Goal: Task Accomplishment & Management: Manage account settings

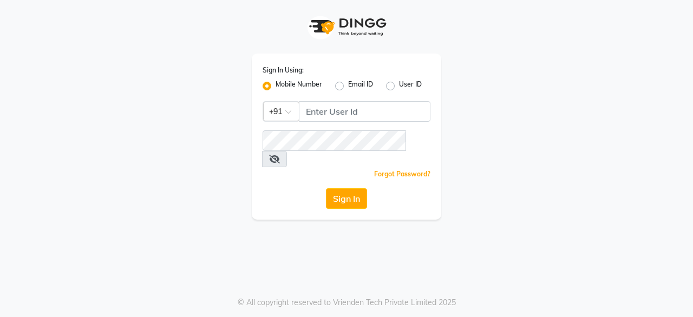
click at [395, 251] on div "Sign In Using: Mobile Number Email ID User ID Country Code × +91 Remember me Fo…" at bounding box center [346, 158] width 693 height 317
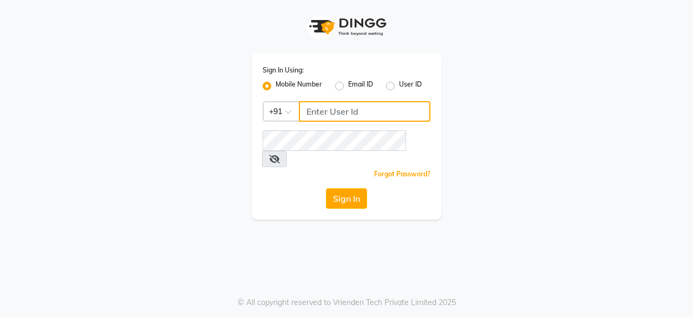
click at [371, 113] on input "Username" at bounding box center [365, 111] width 132 height 21
type input "8792223489"
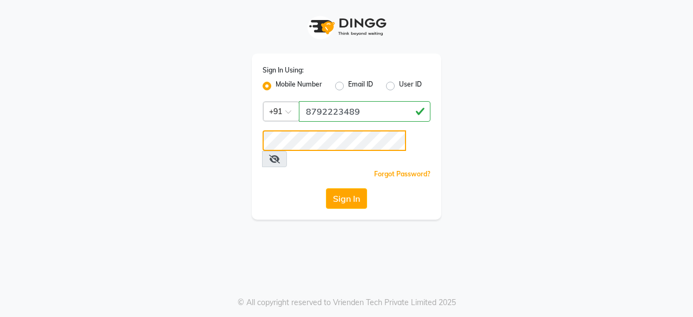
click at [326, 188] on button "Sign In" at bounding box center [346, 198] width 41 height 21
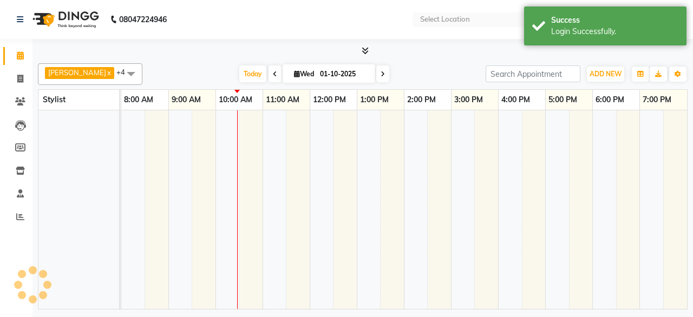
select select "en"
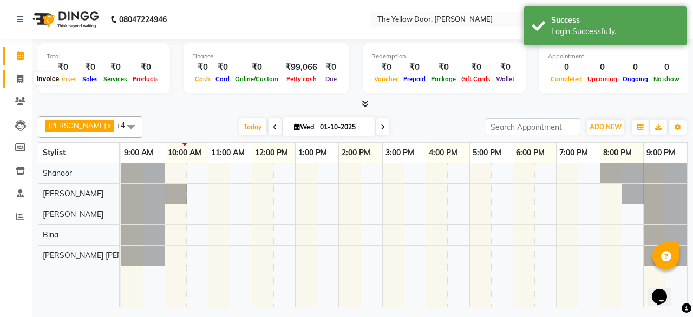
click at [18, 75] on icon at bounding box center [20, 79] width 6 height 8
select select "service"
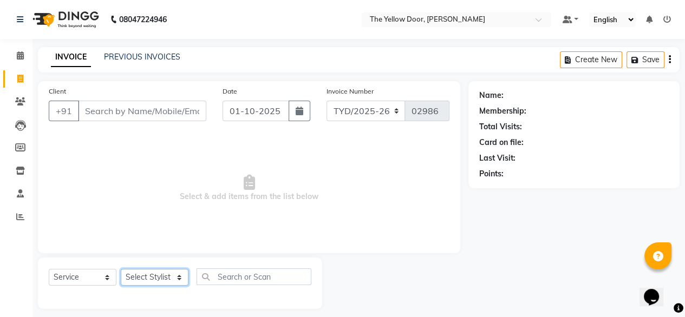
click at [179, 283] on select "Select Stylist [PERSON_NAME] [PERSON_NAME] [PERSON_NAME] Housekeeping Manager […" at bounding box center [155, 277] width 68 height 17
select select "51707"
click at [121, 270] on select "Select Stylist [PERSON_NAME] [PERSON_NAME] [PERSON_NAME] Housekeeping Manager […" at bounding box center [155, 277] width 68 height 17
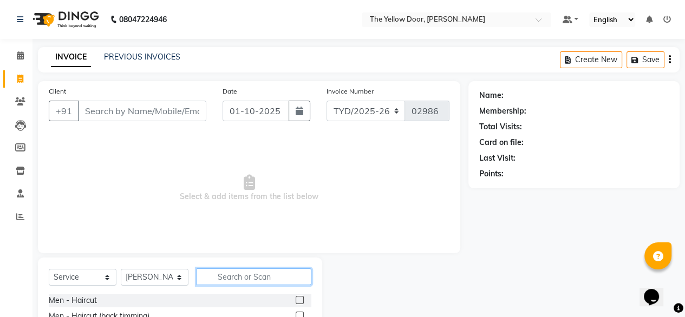
click at [264, 280] on input "text" at bounding box center [254, 277] width 115 height 17
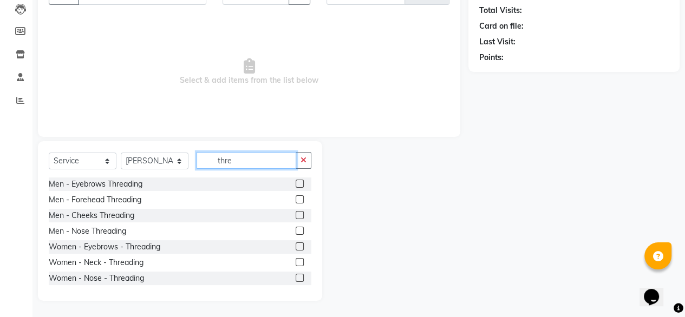
type input "thre"
click at [296, 245] on label at bounding box center [300, 247] width 8 height 8
click at [296, 245] on input "checkbox" at bounding box center [299, 247] width 7 height 7
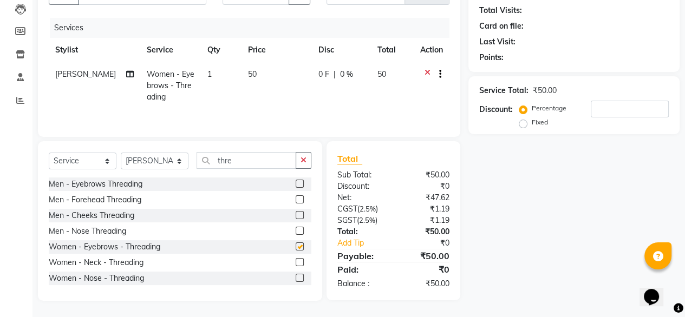
checkbox input "false"
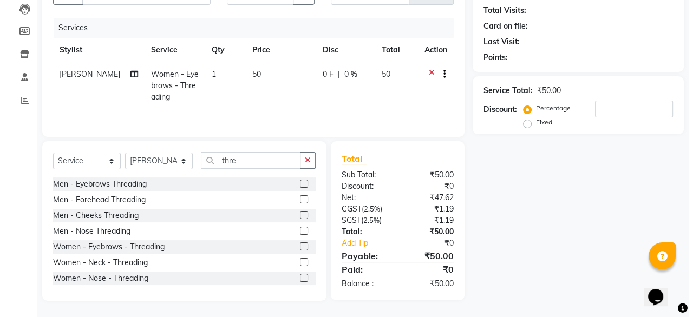
scroll to position [0, 0]
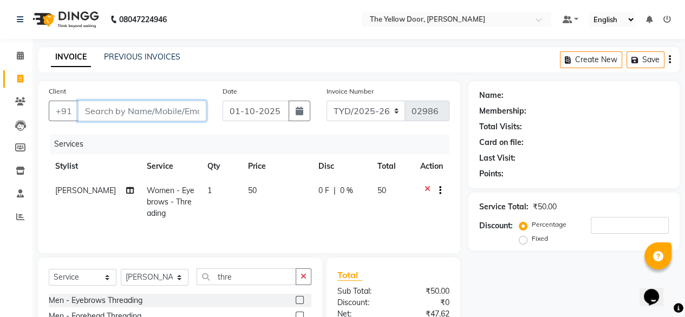
click at [133, 118] on input "Client" at bounding box center [142, 111] width 128 height 21
type input "6"
type input "0"
type input "6305086893"
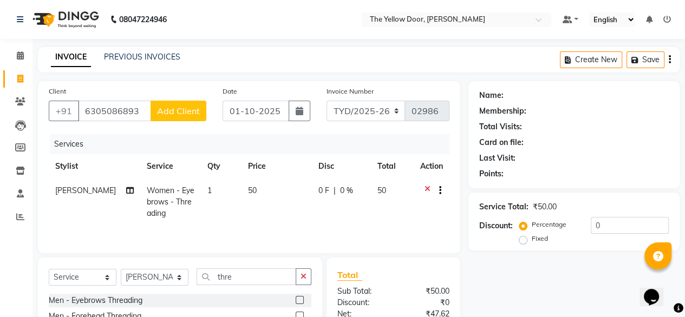
click at [181, 113] on span "Add Client" at bounding box center [178, 111] width 43 height 11
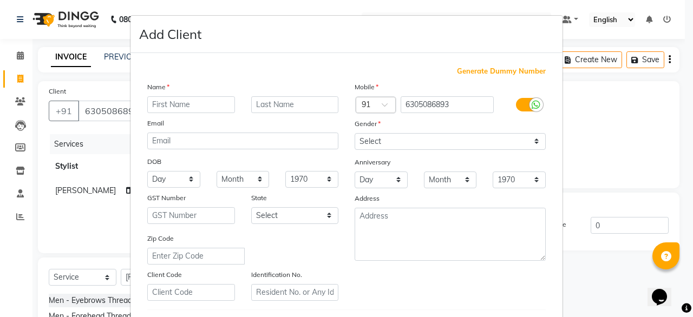
click at [182, 106] on input "text" at bounding box center [191, 104] width 88 height 17
type input "kuchipudi"
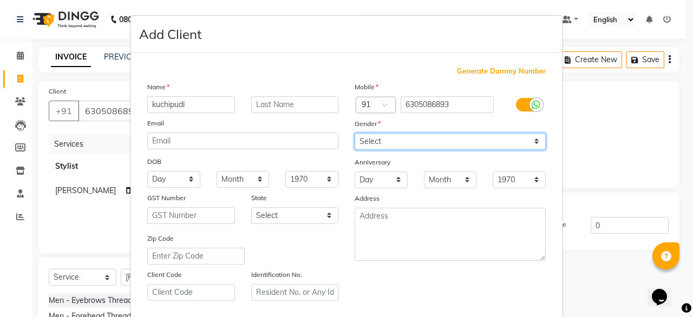
click at [377, 142] on select "Select [DEMOGRAPHIC_DATA] [DEMOGRAPHIC_DATA] Other Prefer Not To Say" at bounding box center [450, 141] width 191 height 17
select select "[DEMOGRAPHIC_DATA]"
click at [355, 134] on select "Select [DEMOGRAPHIC_DATA] [DEMOGRAPHIC_DATA] Other Prefer Not To Say" at bounding box center [450, 141] width 191 height 17
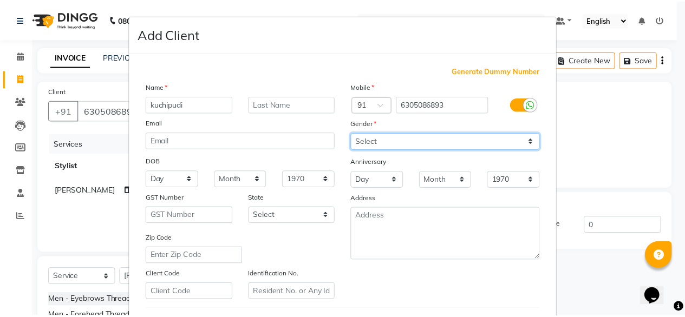
scroll to position [188, 0]
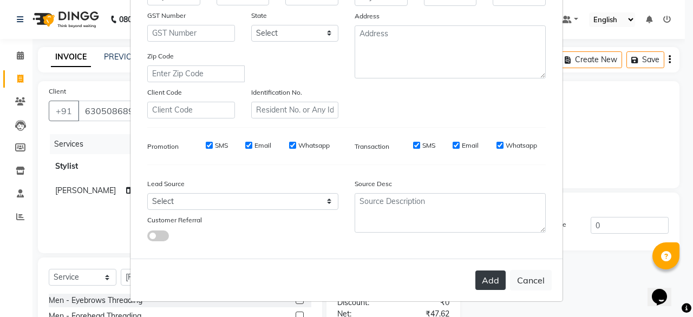
click at [486, 279] on button "Add" at bounding box center [490, 280] width 30 height 19
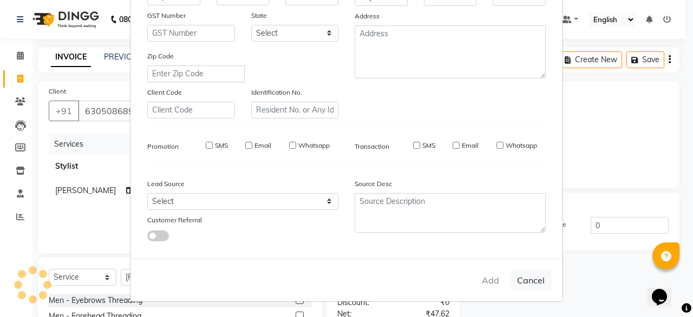
select select
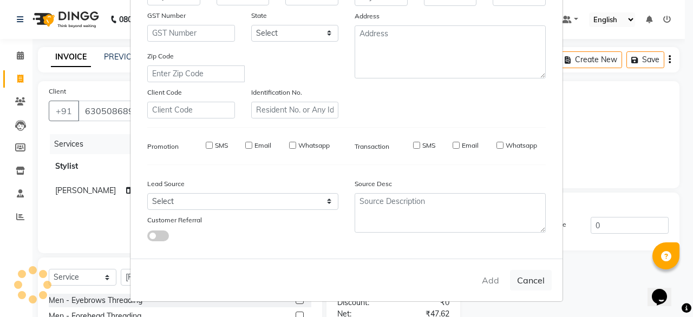
select select
checkbox input "false"
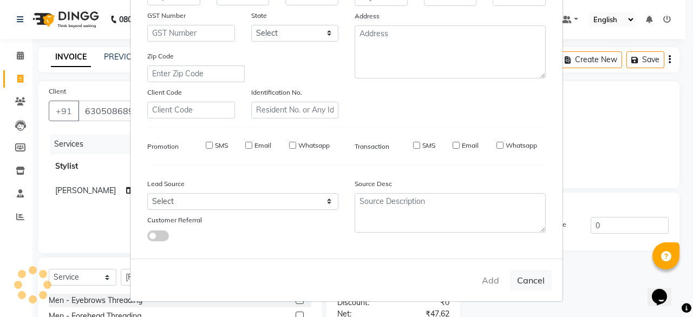
checkbox input "false"
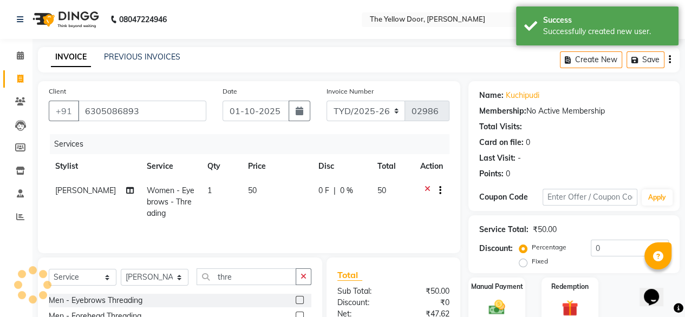
scroll to position [117, 0]
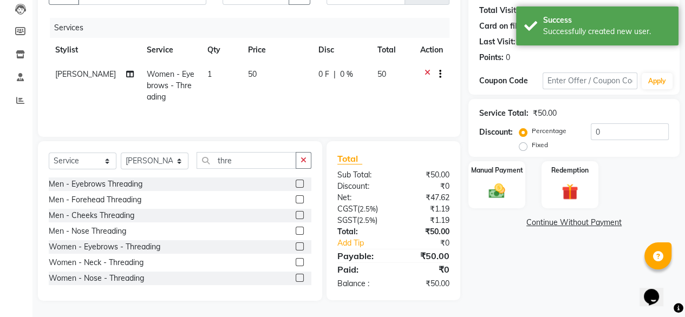
click at [383, 68] on td "50" at bounding box center [391, 85] width 43 height 47
select select "51707"
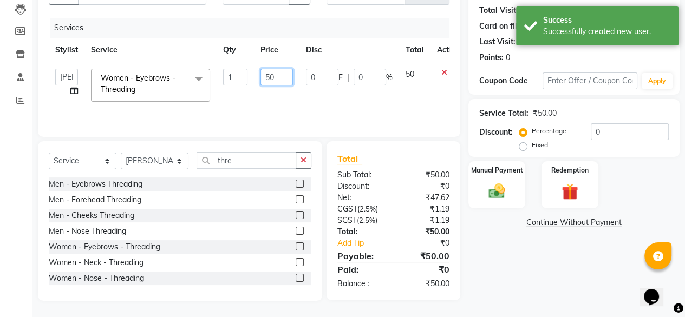
click at [282, 77] on input "50" at bounding box center [276, 77] width 32 height 17
type input "5"
type input "60"
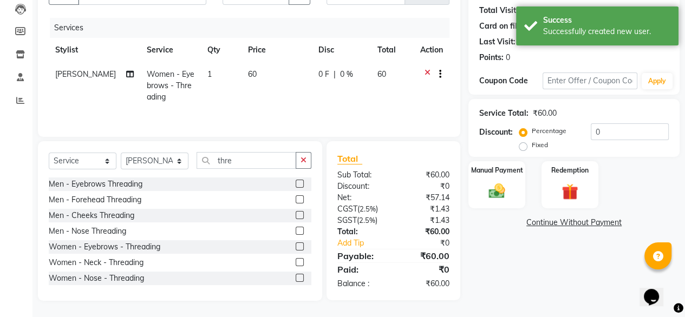
click at [299, 96] on tr "[PERSON_NAME] Women - Eyebrows - Threading 1 60 0 F | 0 % 60" at bounding box center [249, 85] width 401 height 47
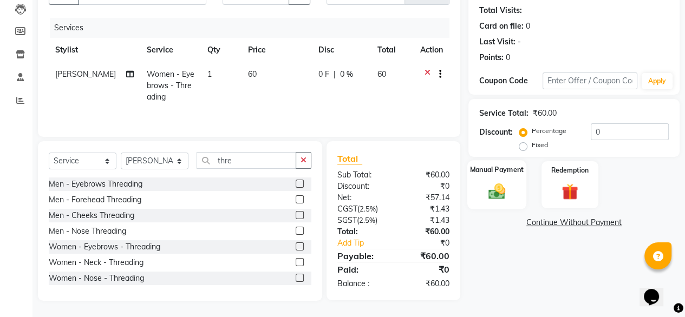
click at [507, 181] on img at bounding box center [497, 190] width 28 height 19
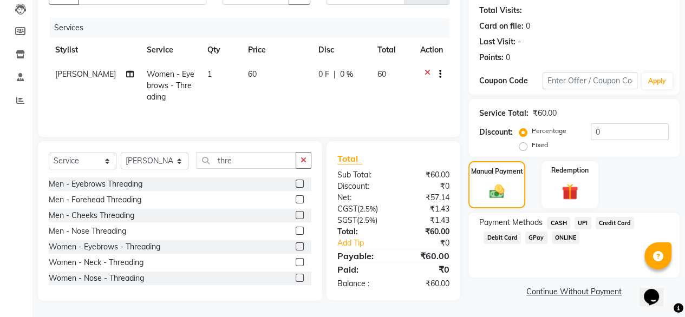
click at [584, 221] on span "UPI" at bounding box center [582, 223] width 17 height 12
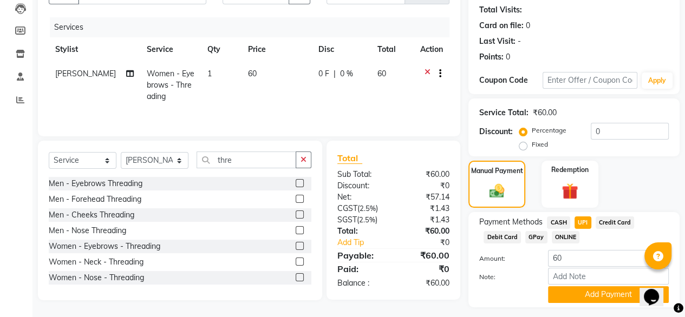
scroll to position [147, 0]
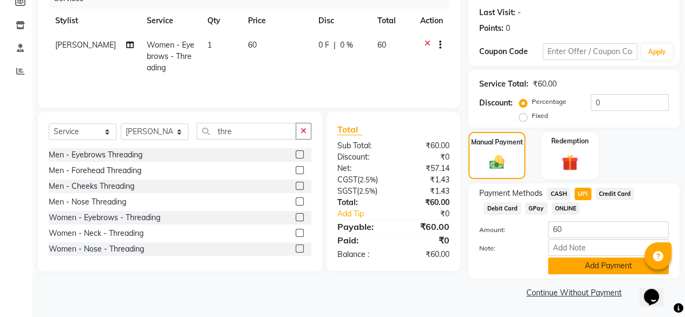
click at [596, 267] on button "Add Payment" at bounding box center [608, 266] width 121 height 17
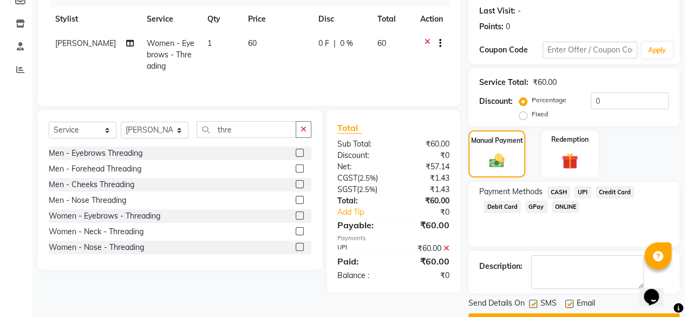
scroll to position [176, 0]
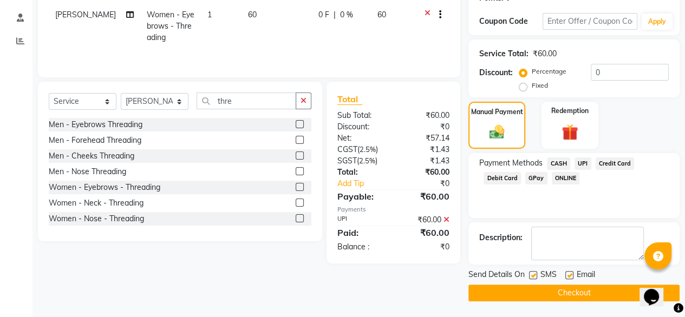
click at [570, 275] on label at bounding box center [569, 275] width 8 height 8
click at [570, 275] on input "checkbox" at bounding box center [568, 275] width 7 height 7
checkbox input "false"
click at [569, 286] on button "Checkout" at bounding box center [573, 293] width 211 height 17
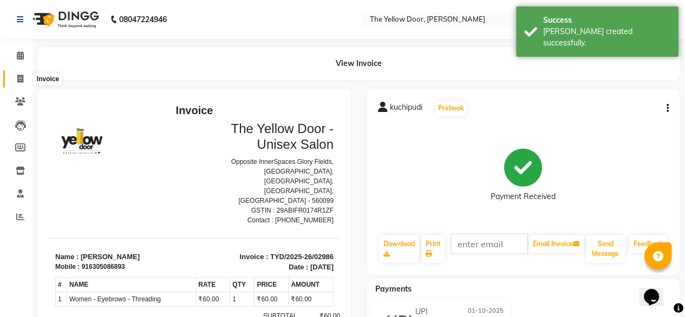
click at [17, 80] on icon at bounding box center [20, 79] width 6 height 8
select select "service"
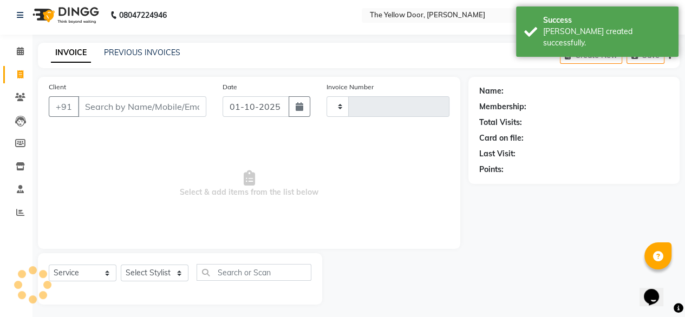
type input "02987"
select select "5650"
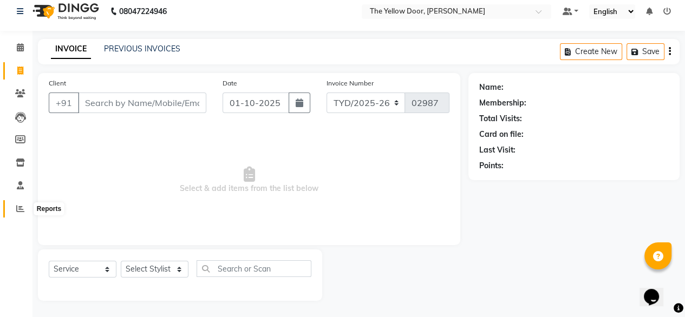
click at [19, 210] on icon at bounding box center [20, 209] width 8 height 8
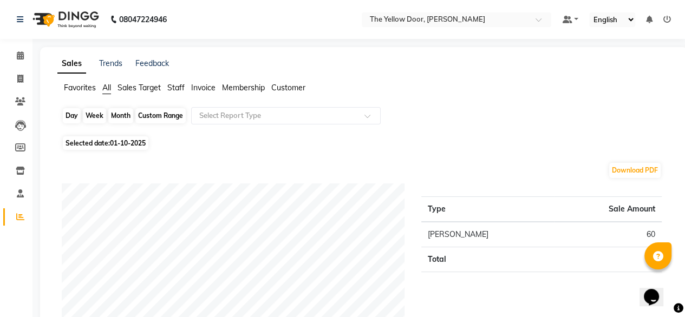
click at [75, 115] on div "Day" at bounding box center [72, 115] width 18 height 15
select select "10"
select select "2025"
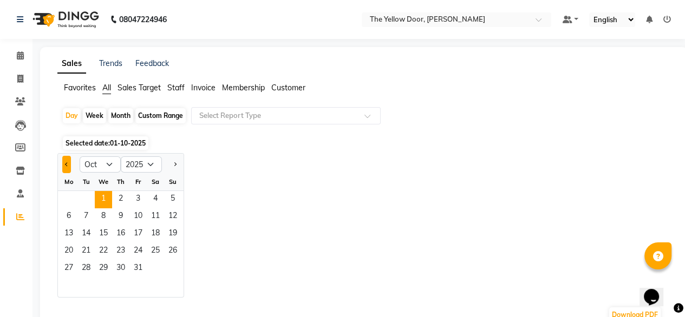
click at [65, 163] on button "Previous month" at bounding box center [66, 164] width 9 height 17
select select "9"
click at [89, 269] on span "30" at bounding box center [85, 268] width 17 height 17
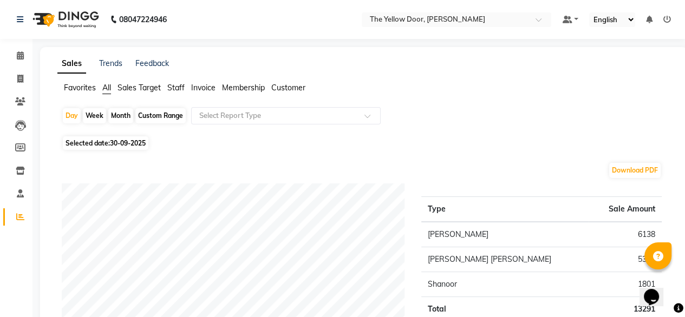
click at [116, 113] on div "Month" at bounding box center [120, 115] width 25 height 15
select select "9"
select select "2025"
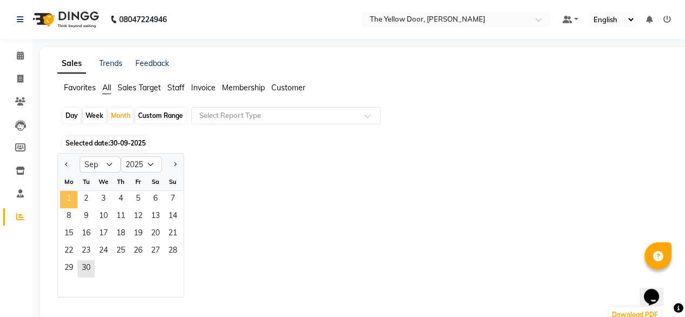
click at [74, 204] on span "1" at bounding box center [68, 199] width 17 height 17
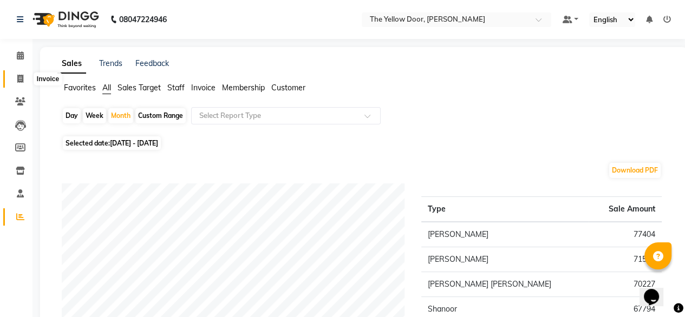
click at [21, 77] on icon at bounding box center [20, 79] width 6 height 8
select select "service"
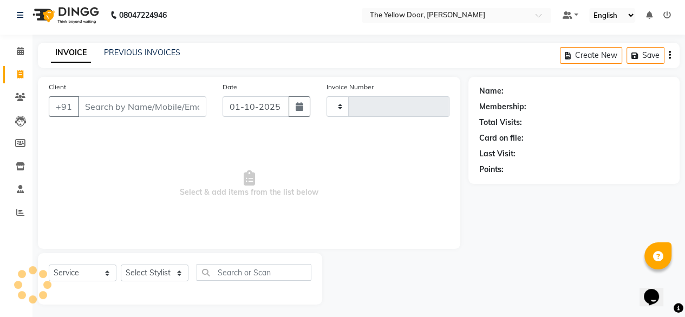
type input "02987"
select select "5650"
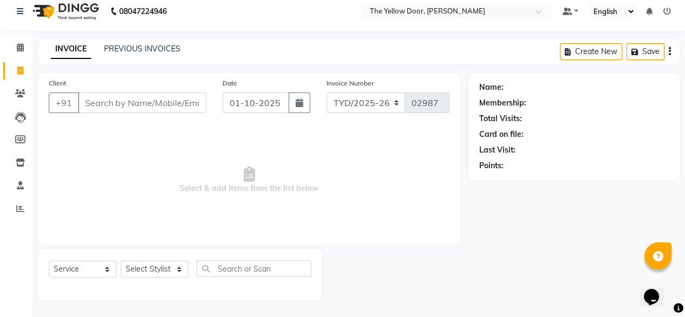
drag, startPoint x: 166, startPoint y: 139, endPoint x: 223, endPoint y: 157, distance: 59.2
click at [223, 157] on span "Select & add items from the list below" at bounding box center [249, 180] width 401 height 108
click at [120, 108] on input "Client" at bounding box center [142, 103] width 128 height 21
click at [144, 270] on select "Select Stylist [PERSON_NAME] [PERSON_NAME] [PERSON_NAME] Housekeeping Manager […" at bounding box center [155, 269] width 68 height 17
select select "51707"
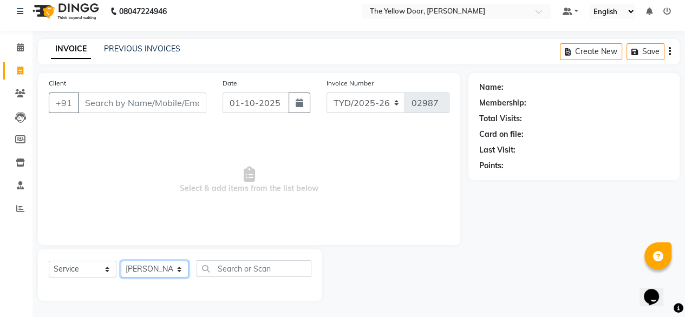
click at [121, 261] on select "Select Stylist [PERSON_NAME] [PERSON_NAME] [PERSON_NAME] Housekeeping Manager […" at bounding box center [155, 269] width 68 height 17
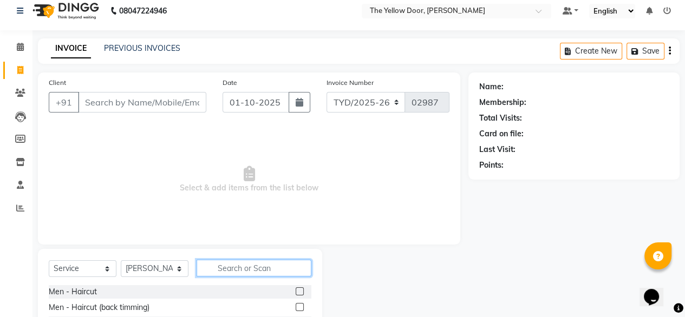
click at [261, 265] on input "text" at bounding box center [254, 268] width 115 height 17
type input "eye"
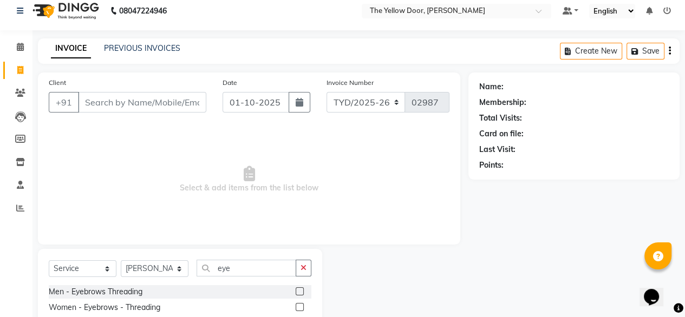
click at [297, 309] on label at bounding box center [300, 307] width 8 height 8
click at [297, 309] on input "checkbox" at bounding box center [299, 307] width 7 height 7
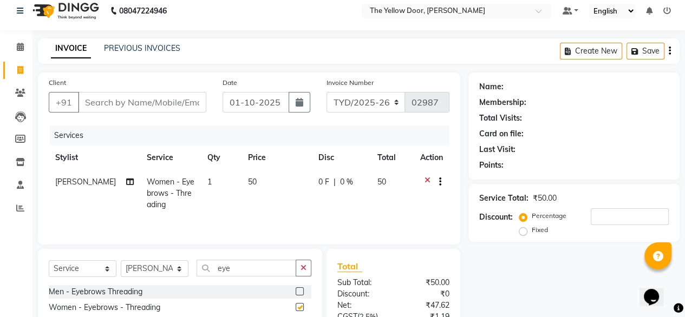
checkbox input "false"
click at [134, 102] on input "Client" at bounding box center [142, 102] width 128 height 21
type input "z"
type input "0"
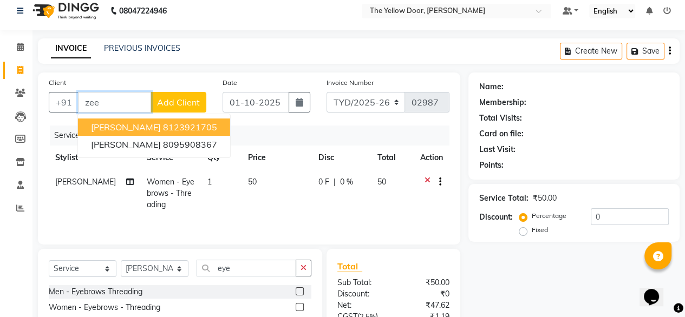
click at [163, 127] on ngb-highlight "8123921705" at bounding box center [190, 127] width 54 height 11
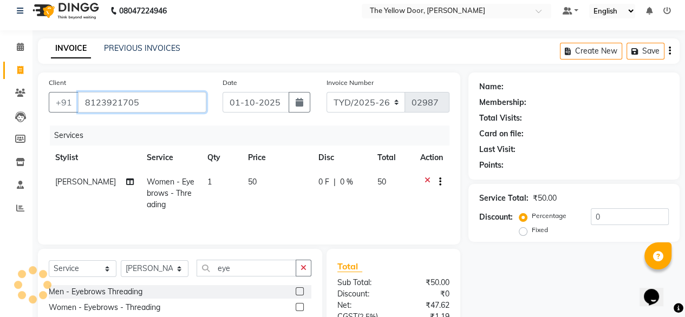
type input "8123921705"
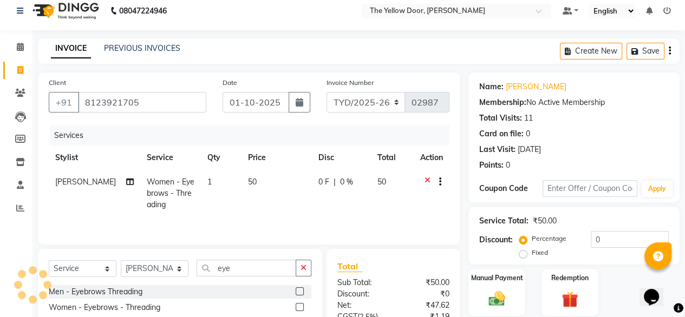
click at [393, 208] on td "50" at bounding box center [391, 193] width 43 height 47
select select "51707"
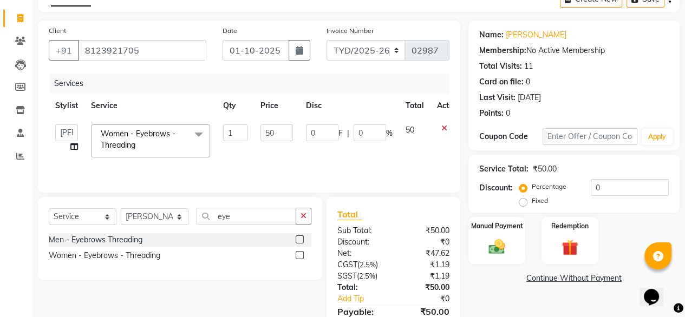
scroll to position [116, 0]
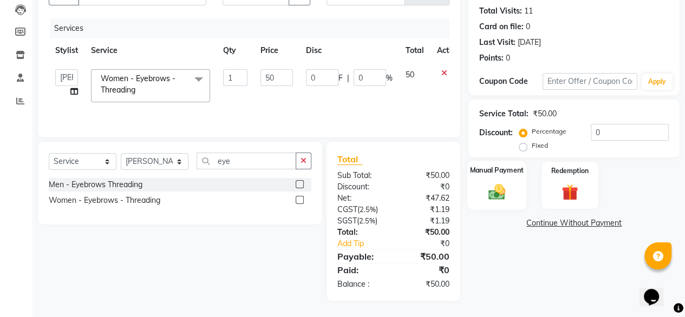
click at [487, 196] on img at bounding box center [497, 191] width 28 height 19
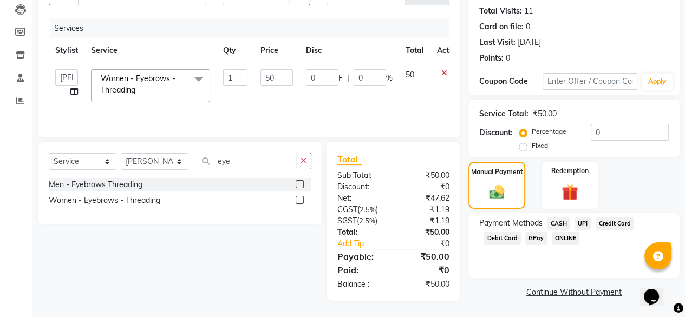
click at [584, 225] on span "UPI" at bounding box center [582, 224] width 17 height 12
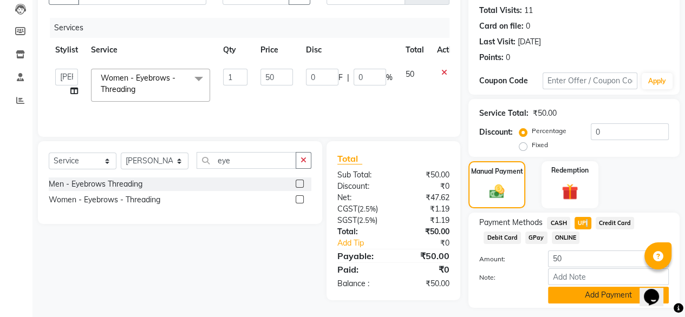
click at [593, 299] on button "Add Payment" at bounding box center [608, 295] width 121 height 17
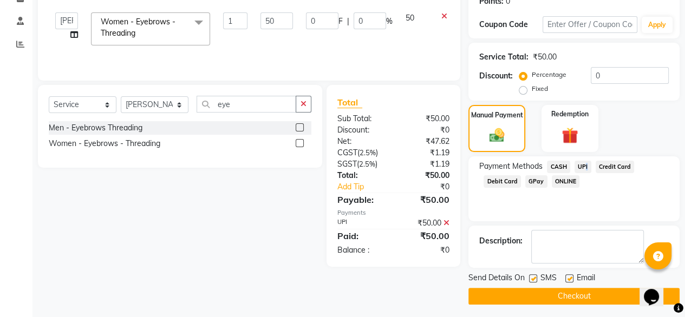
scroll to position [176, 0]
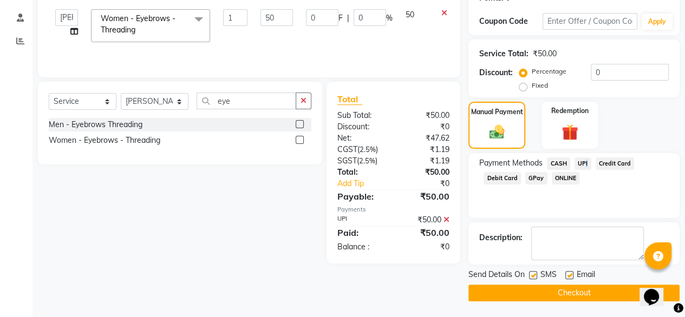
click at [535, 289] on button "Checkout" at bounding box center [573, 293] width 211 height 17
